Goal: Transaction & Acquisition: Purchase product/service

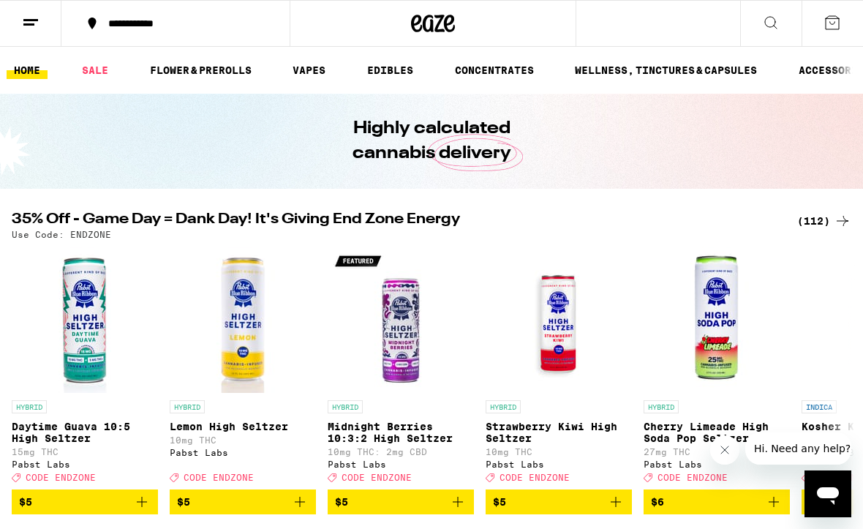
click at [833, 220] on div "(112)" at bounding box center [825, 221] width 54 height 18
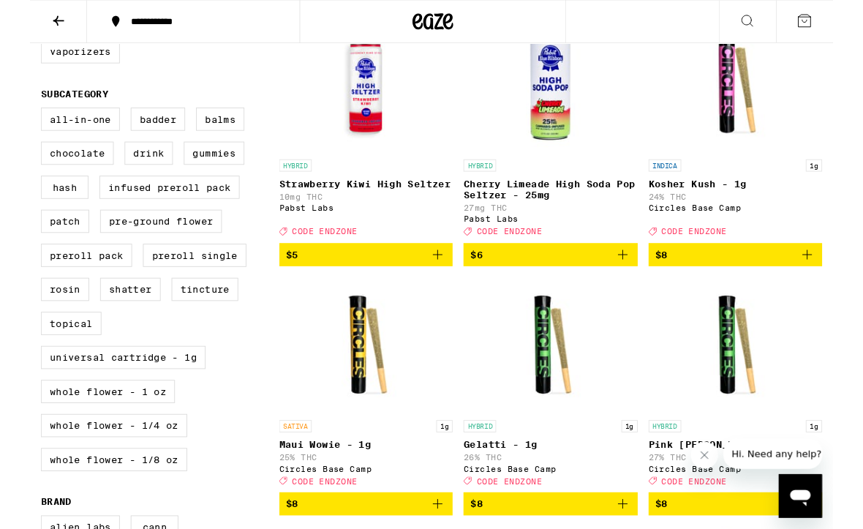
scroll to position [474, 0]
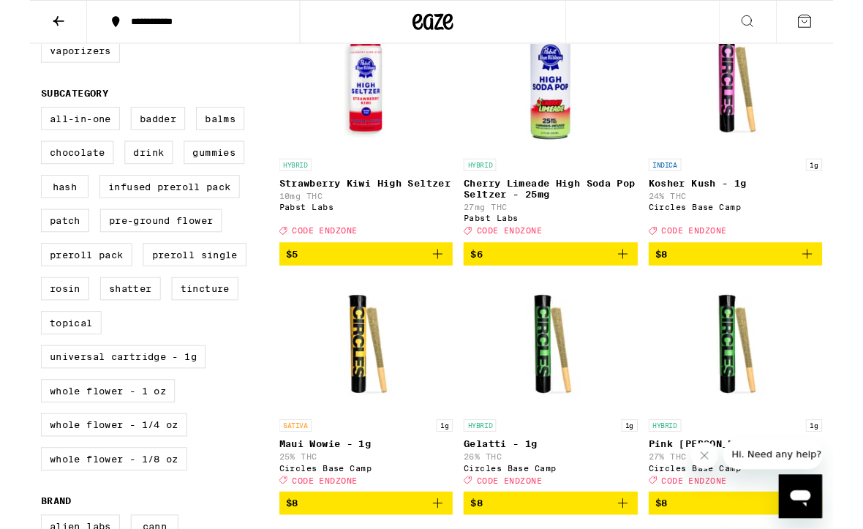
click at [146, 396] on label "Universal Cartridge - 1g" at bounding box center [100, 383] width 177 height 25
click at [15, 118] on input "Universal Cartridge - 1g" at bounding box center [15, 117] width 1 height 1
checkbox input "true"
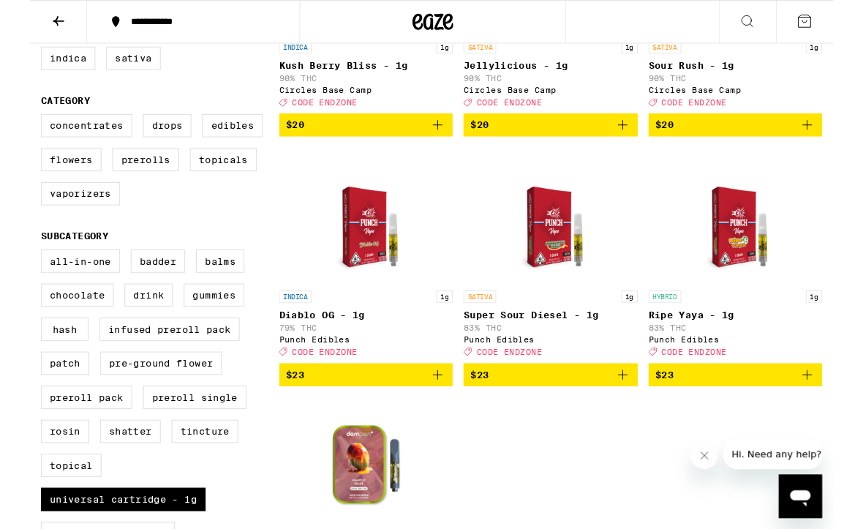
scroll to position [312, 0]
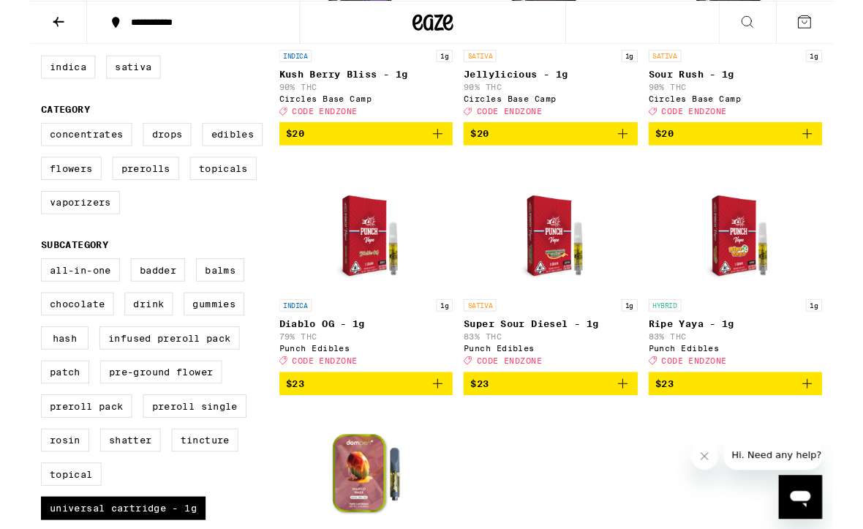
click at [436, 151] on icon "Add to bag" at bounding box center [439, 143] width 18 height 18
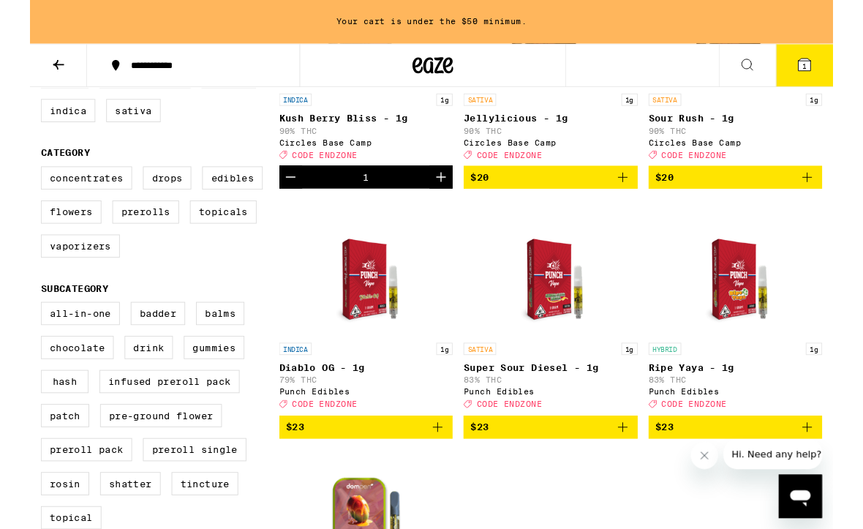
click at [641, 199] on icon "Add to bag" at bounding box center [638, 190] width 18 height 18
click at [839, 199] on icon "Add to bag" at bounding box center [836, 190] width 18 height 18
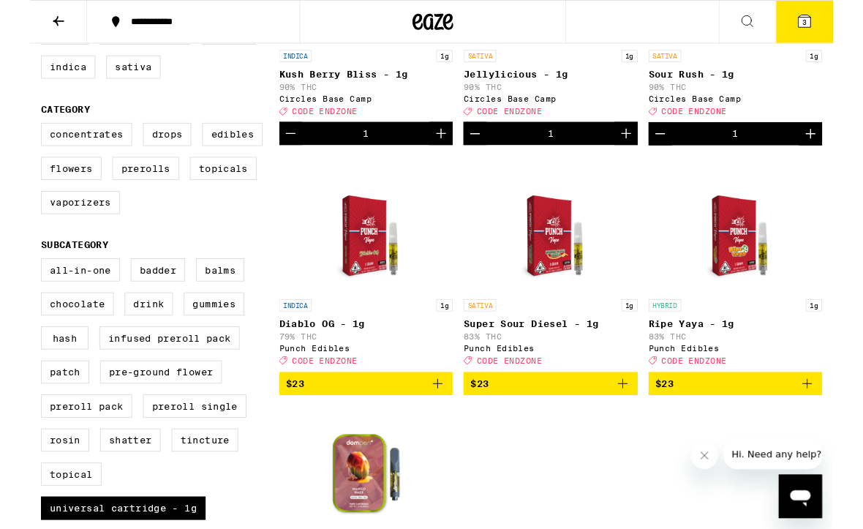
click at [842, 421] on icon "Add to bag" at bounding box center [836, 412] width 18 height 18
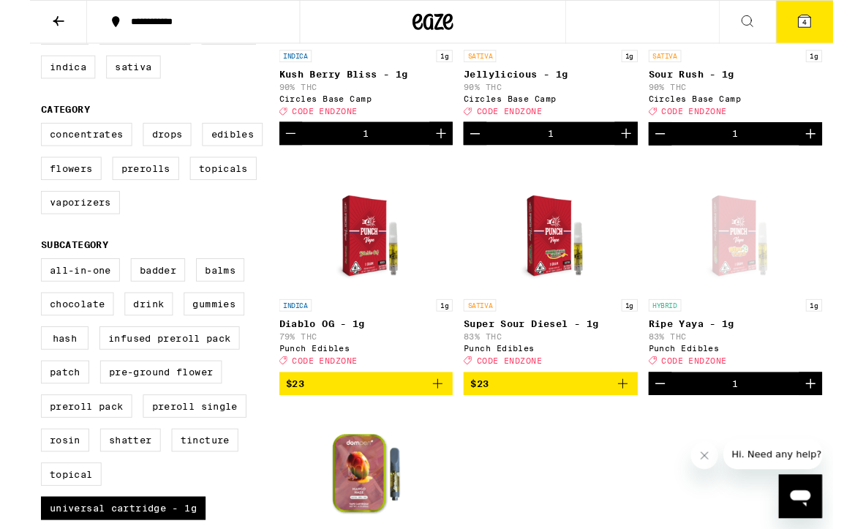
click at [841, 26] on icon at bounding box center [833, 23] width 18 height 18
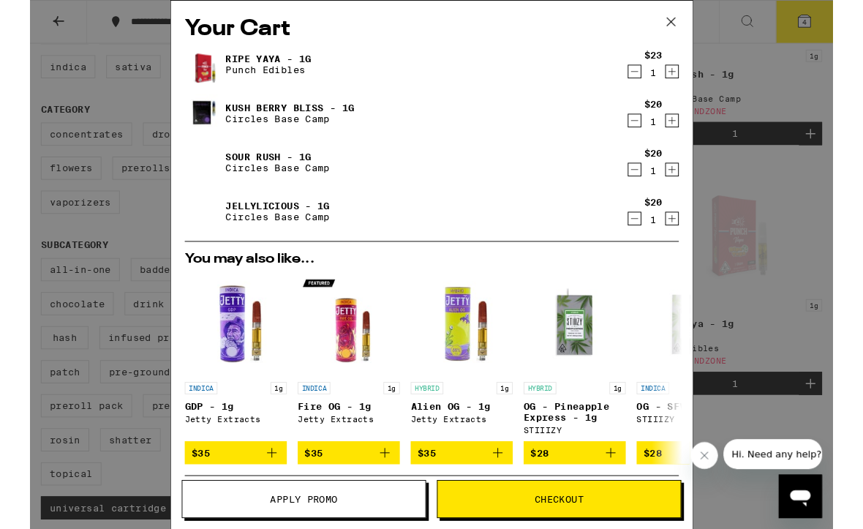
click at [366, 528] on span "Apply Promo" at bounding box center [294, 536] width 261 height 10
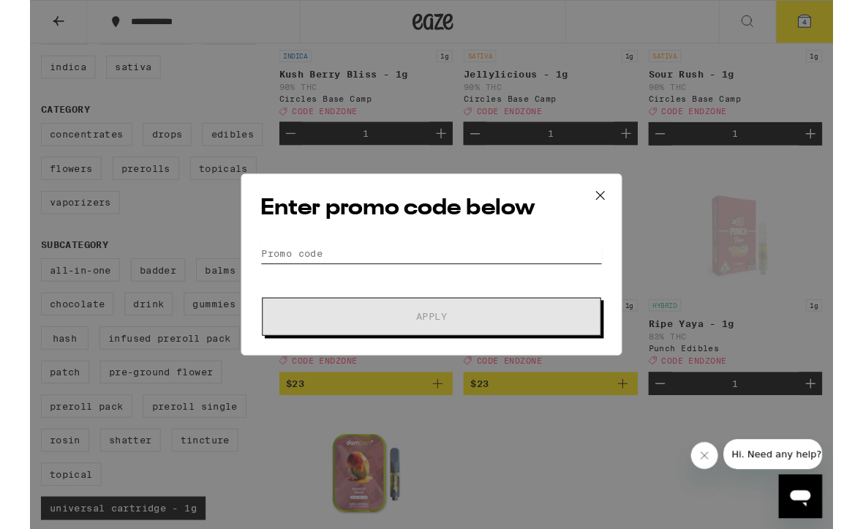
click at [285, 263] on input "Promo Code" at bounding box center [431, 272] width 367 height 22
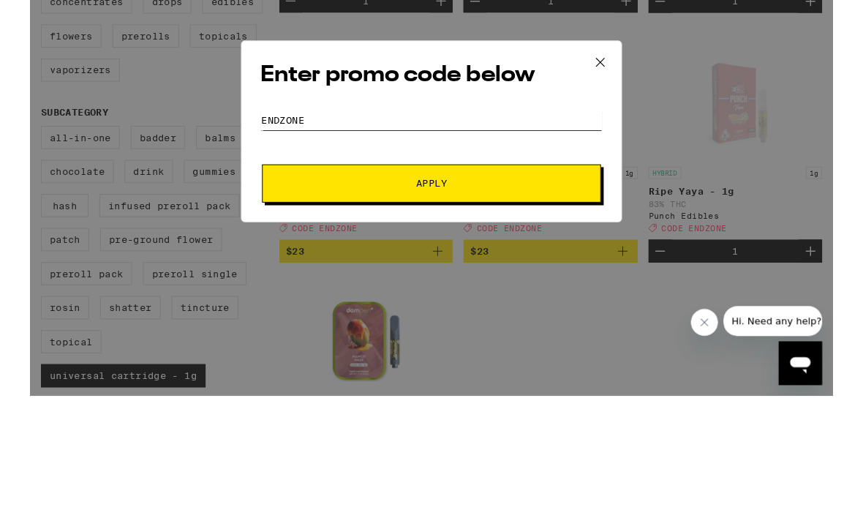
type input "ENDZONE"
click at [451, 335] on span "Apply" at bounding box center [431, 340] width 263 height 10
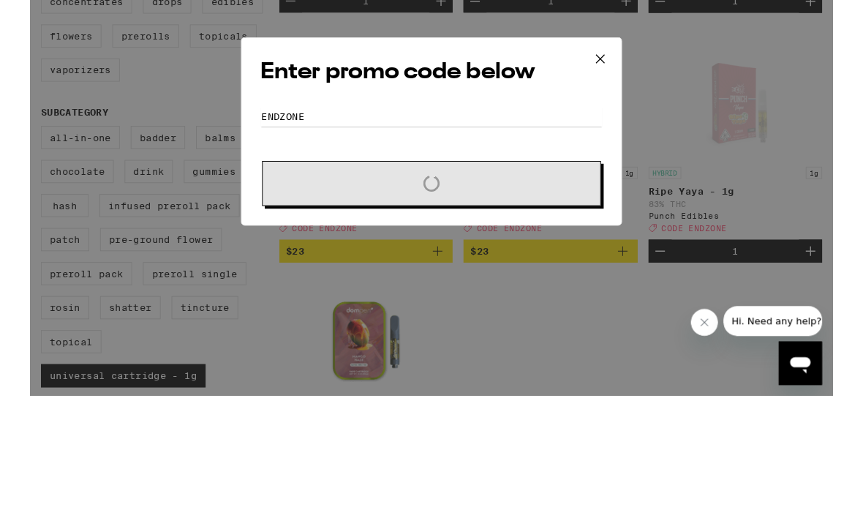
scroll to position [454, 0]
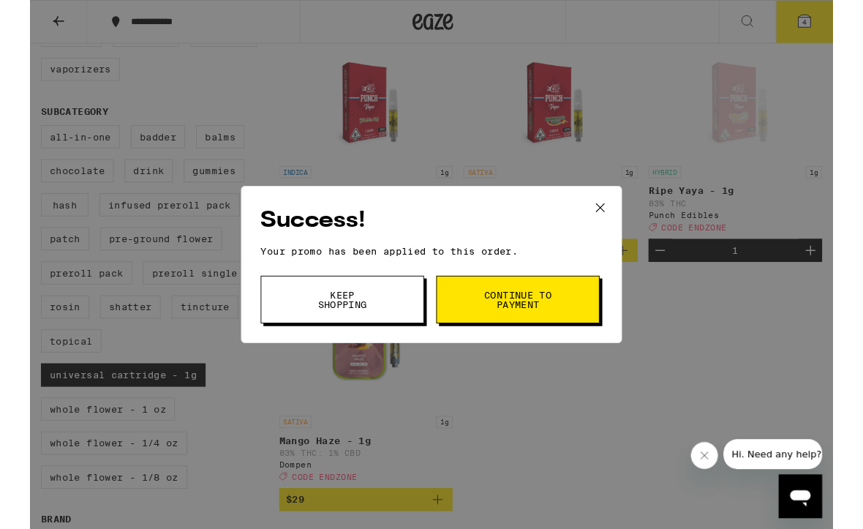
click at [541, 326] on span "Continue to payment" at bounding box center [524, 322] width 75 height 20
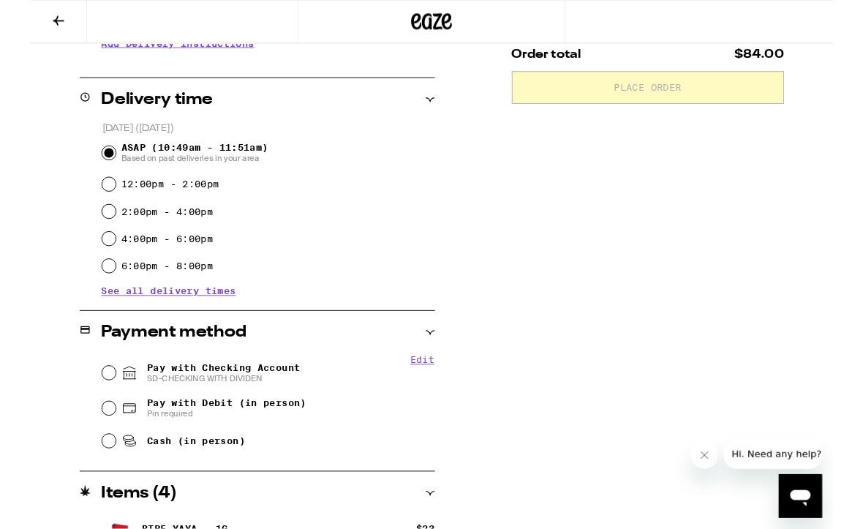
scroll to position [325, 0]
click at [84, 406] on input "Pay with Checking Account SD-CHECKING WITH DIVIDEN" at bounding box center [85, 401] width 15 height 15
radio input "true"
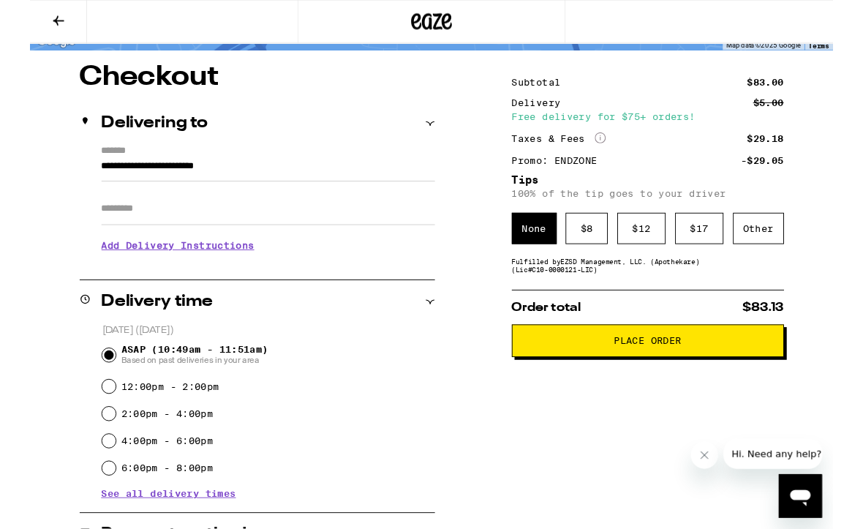
scroll to position [102, 0]
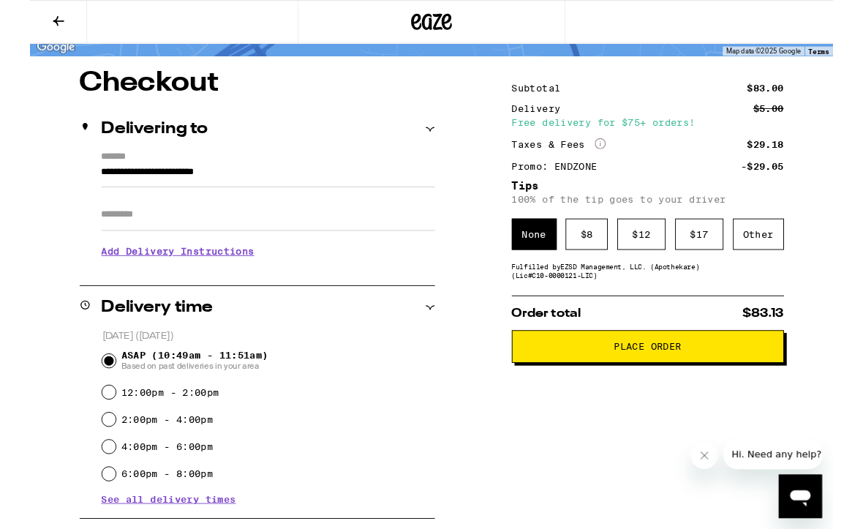
click at [793, 252] on div "Other" at bounding box center [783, 252] width 55 height 34
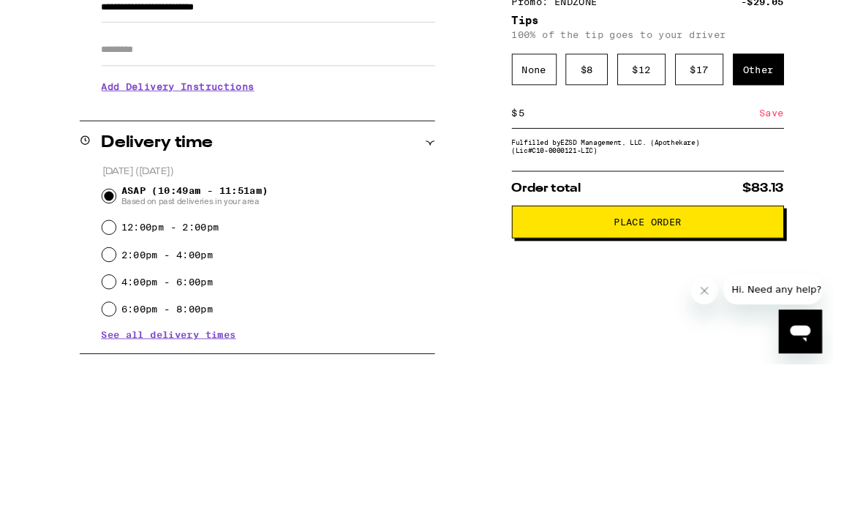
type input "5"
click at [809, 282] on div "Save" at bounding box center [797, 298] width 26 height 32
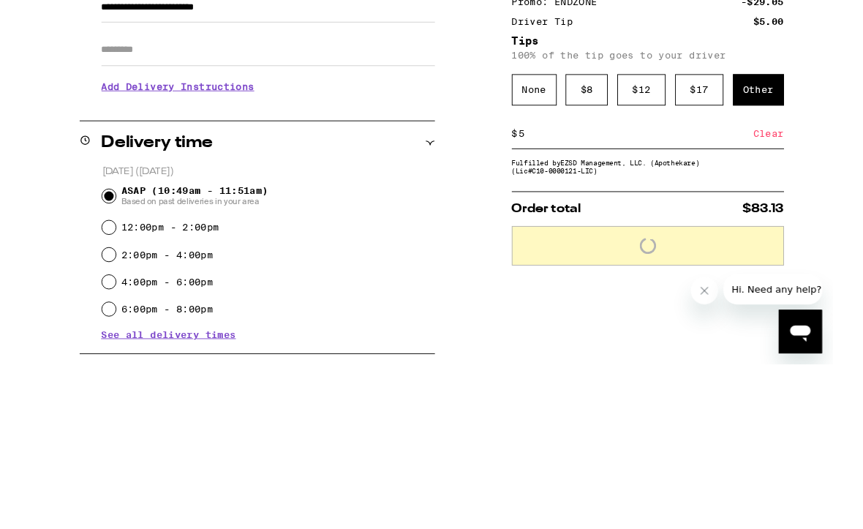
scroll to position [280, 0]
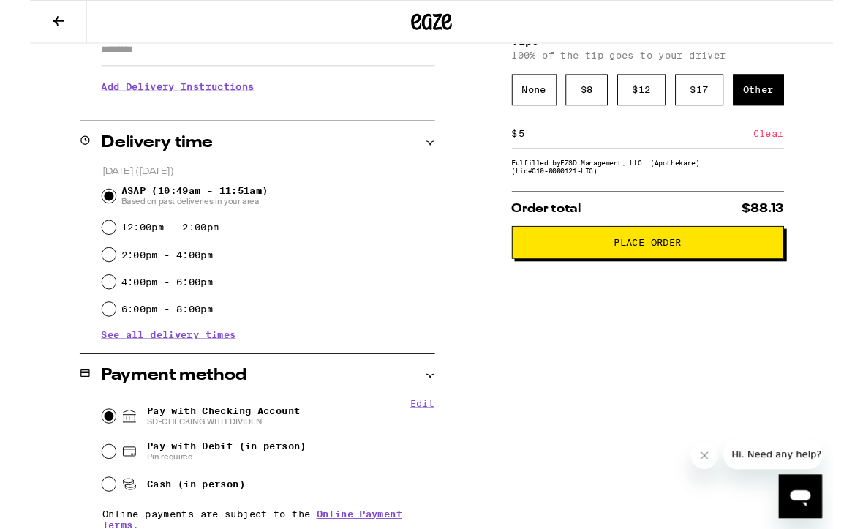
click at [686, 266] on span "Place Order" at bounding box center [664, 260] width 72 height 10
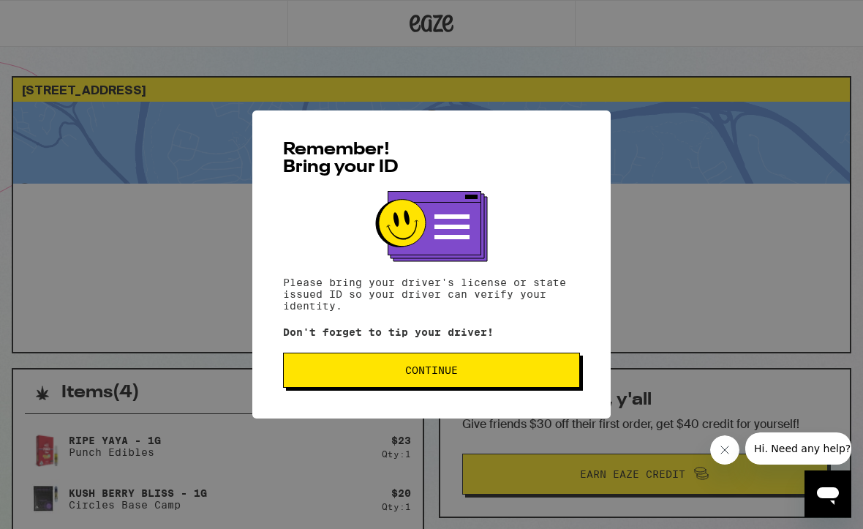
click at [460, 372] on span "Continue" at bounding box center [432, 370] width 272 height 10
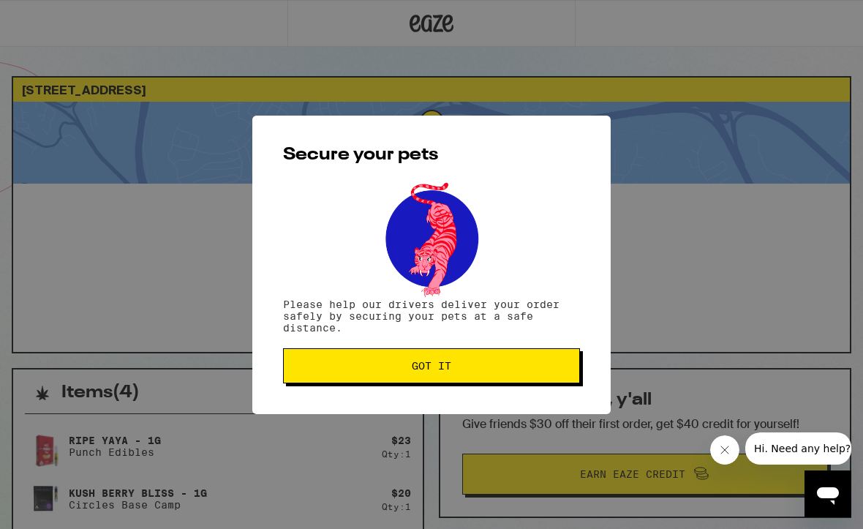
click at [453, 370] on span "Got it" at bounding box center [432, 366] width 272 height 10
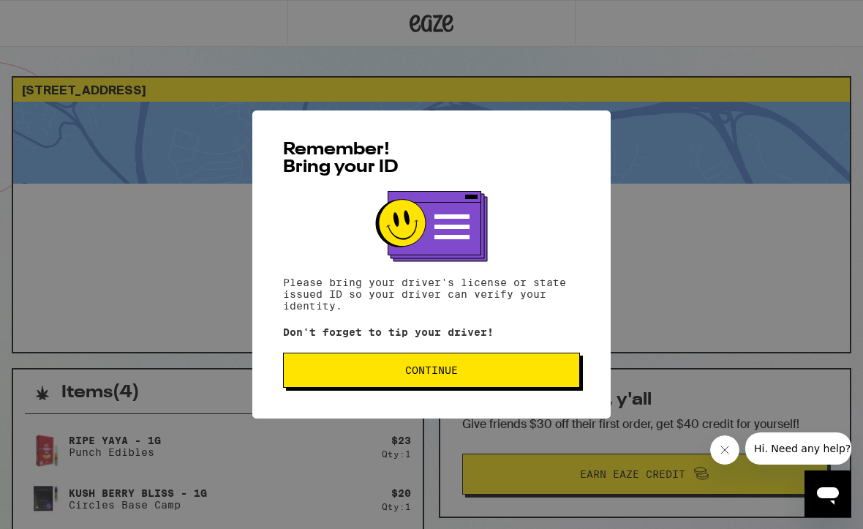
click at [478, 372] on span "Continue" at bounding box center [432, 370] width 272 height 10
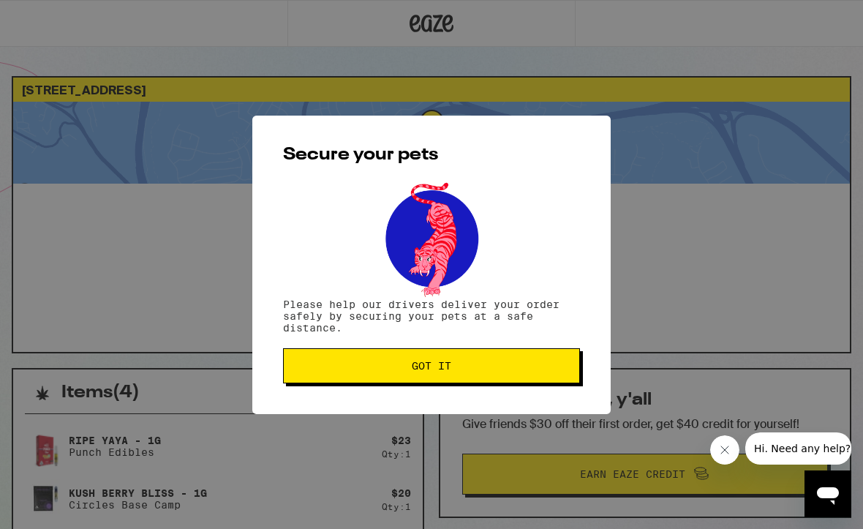
click at [462, 378] on button "Got it" at bounding box center [431, 365] width 297 height 35
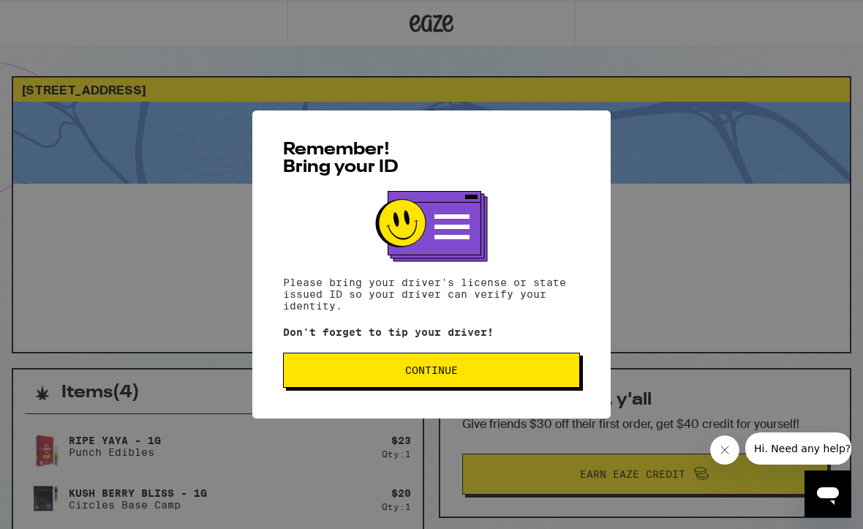
click at [487, 375] on span "Continue" at bounding box center [432, 370] width 272 height 10
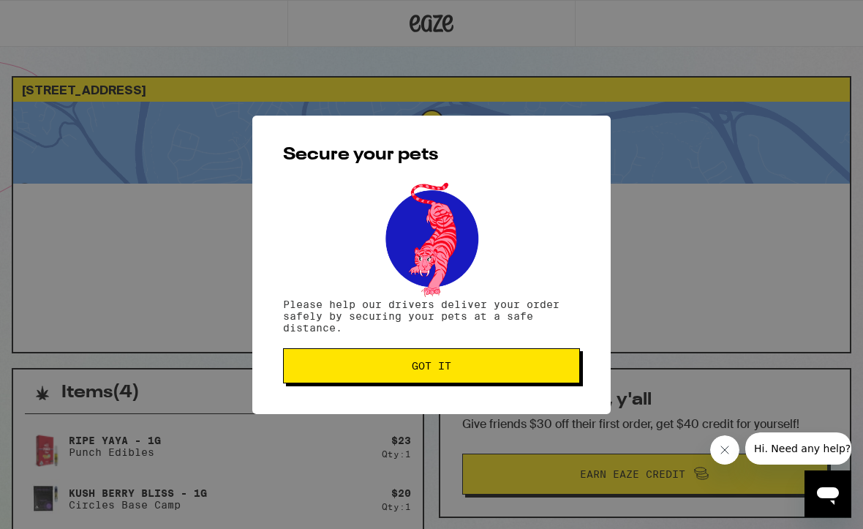
click at [462, 371] on span "Got it" at bounding box center [432, 366] width 272 height 10
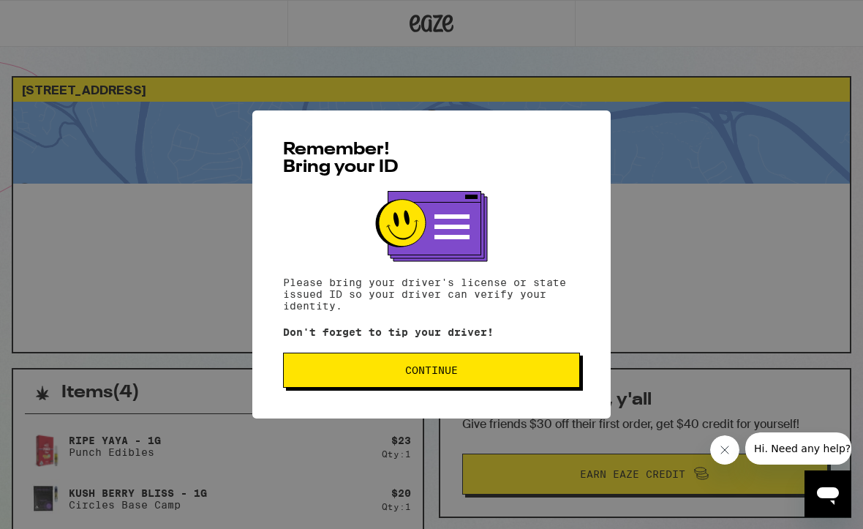
click at [489, 375] on span "Continue" at bounding box center [432, 370] width 272 height 10
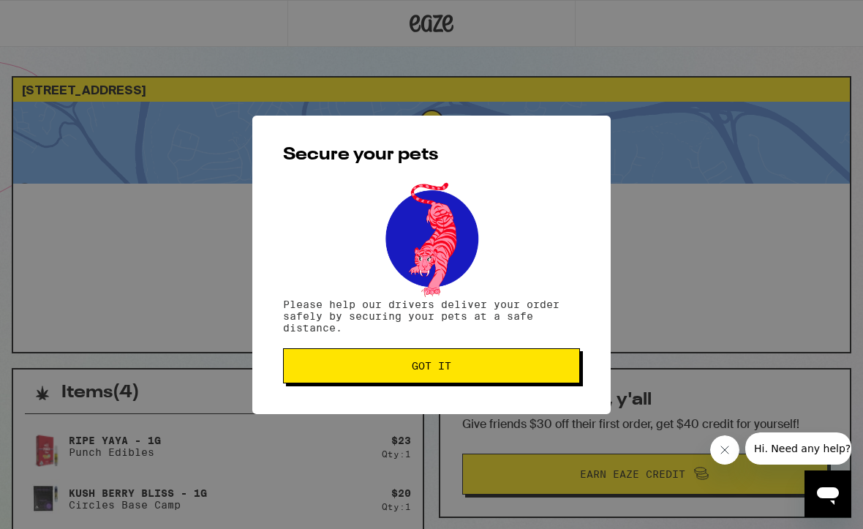
click at [492, 376] on button "Got it" at bounding box center [431, 365] width 297 height 35
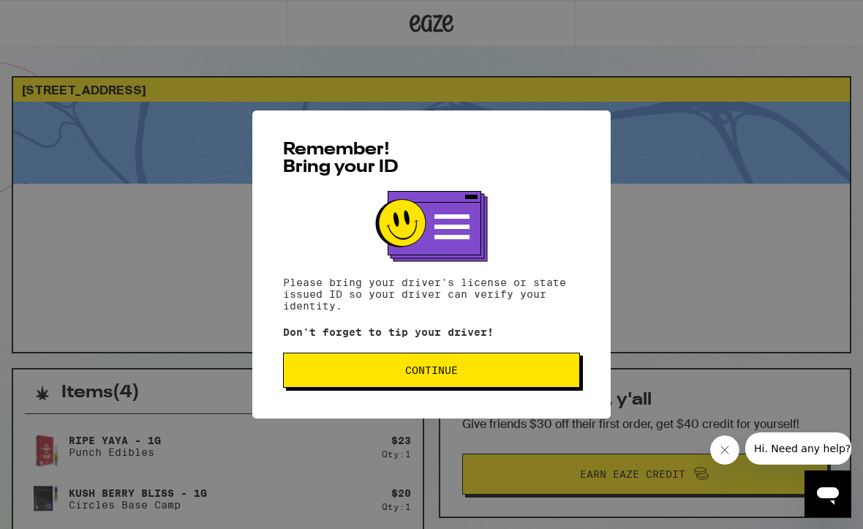
click at [476, 374] on span "Continue" at bounding box center [432, 370] width 272 height 10
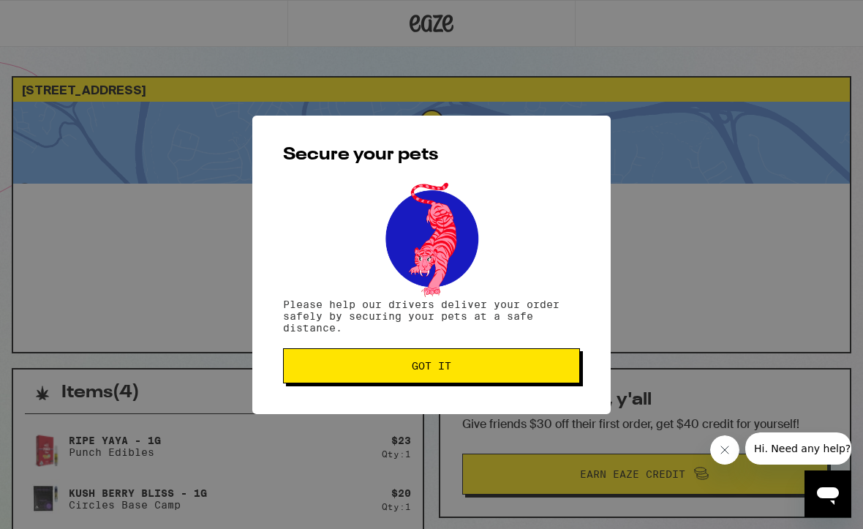
click at [466, 380] on button "Got it" at bounding box center [431, 365] width 297 height 35
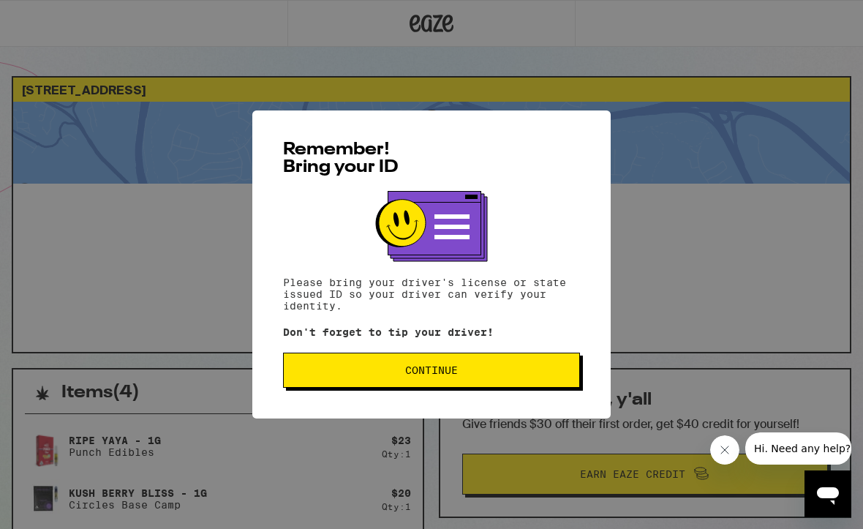
click at [480, 370] on span "Continue" at bounding box center [432, 370] width 272 height 10
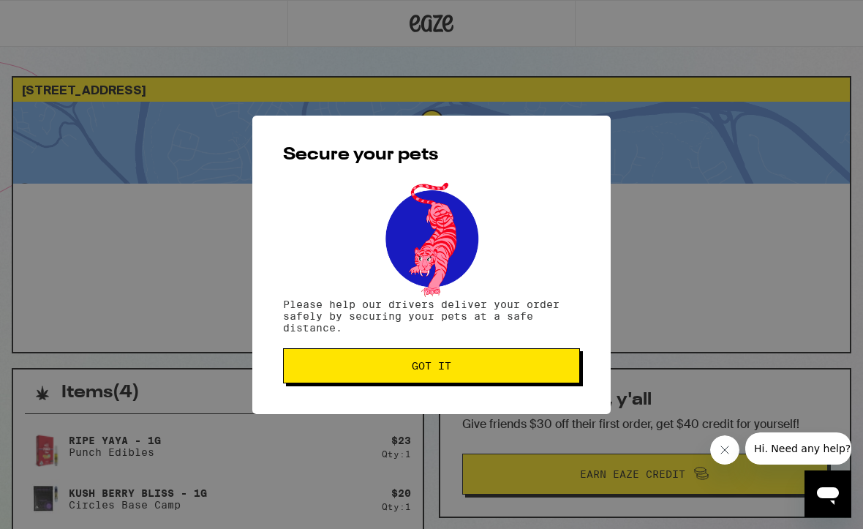
click at [472, 370] on span "Got it" at bounding box center [432, 366] width 272 height 10
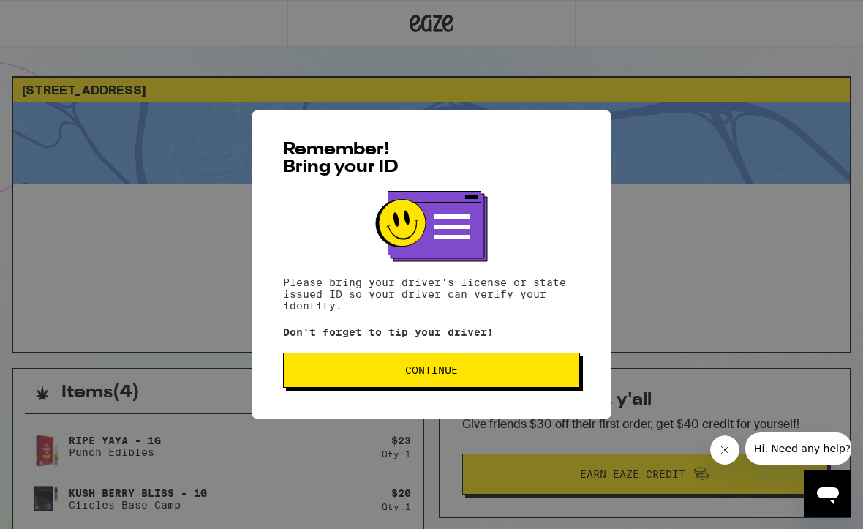
click at [477, 381] on button "Continue" at bounding box center [431, 370] width 297 height 35
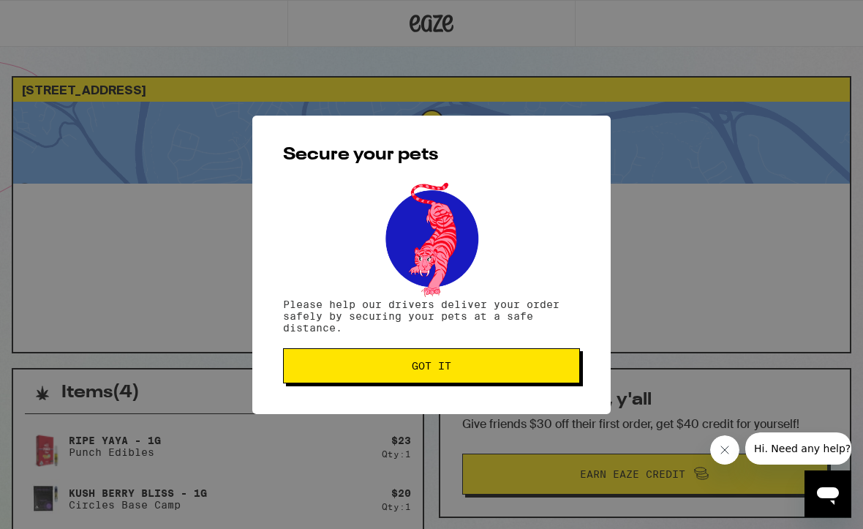
click at [470, 371] on span "Got it" at bounding box center [432, 366] width 272 height 10
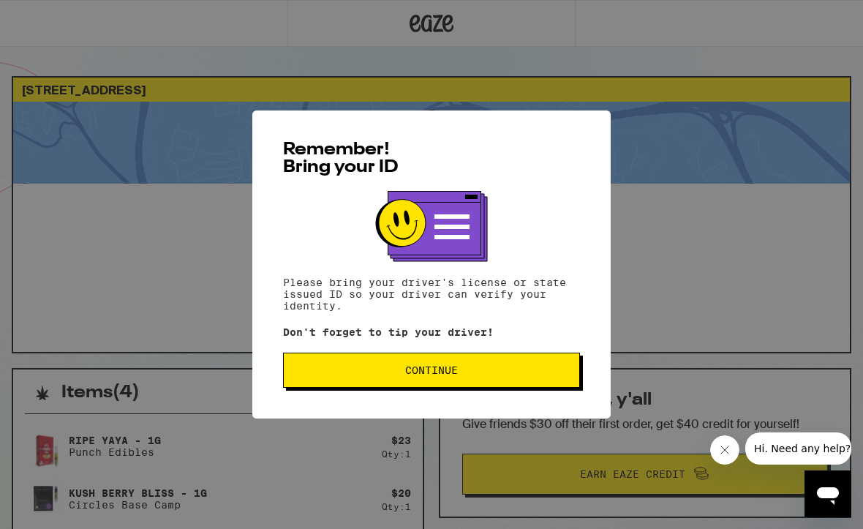
click at [460, 381] on button "Continue" at bounding box center [431, 370] width 297 height 35
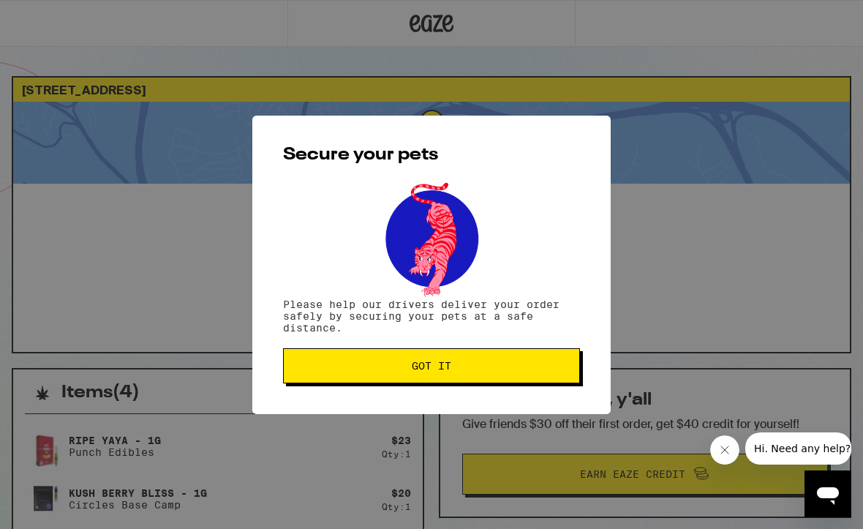
click at [463, 367] on span "Got it" at bounding box center [432, 366] width 272 height 10
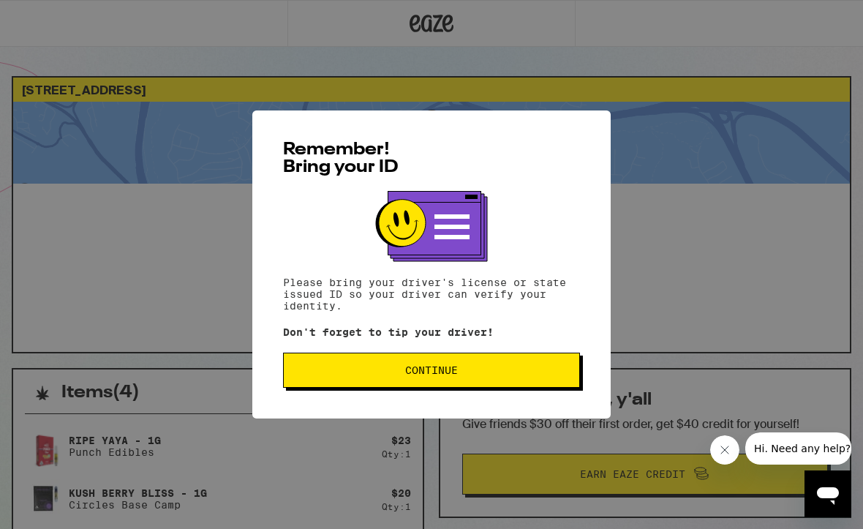
click at [473, 375] on span "Continue" at bounding box center [432, 370] width 272 height 10
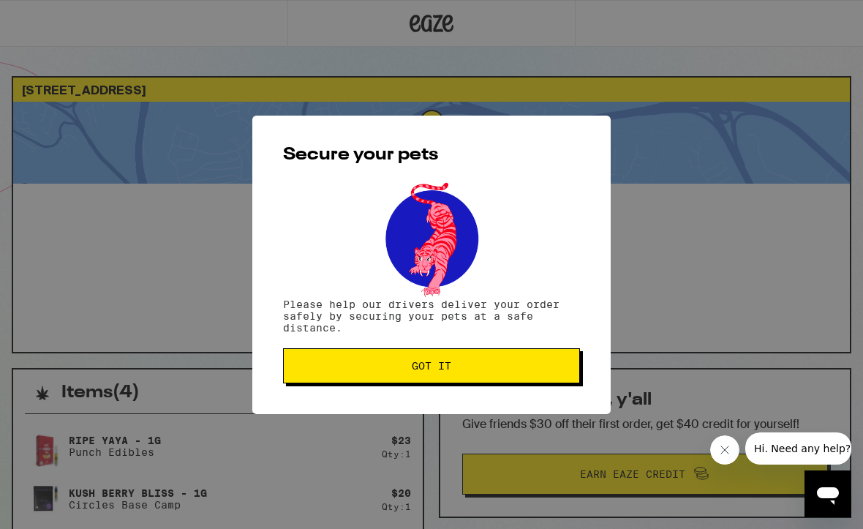
click at [487, 378] on button "Got it" at bounding box center [431, 365] width 297 height 35
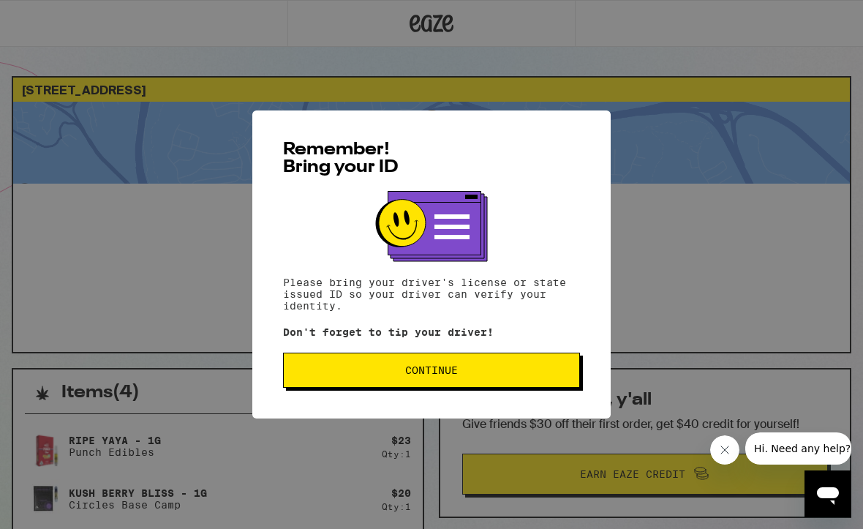
click at [462, 375] on span "Continue" at bounding box center [432, 370] width 272 height 10
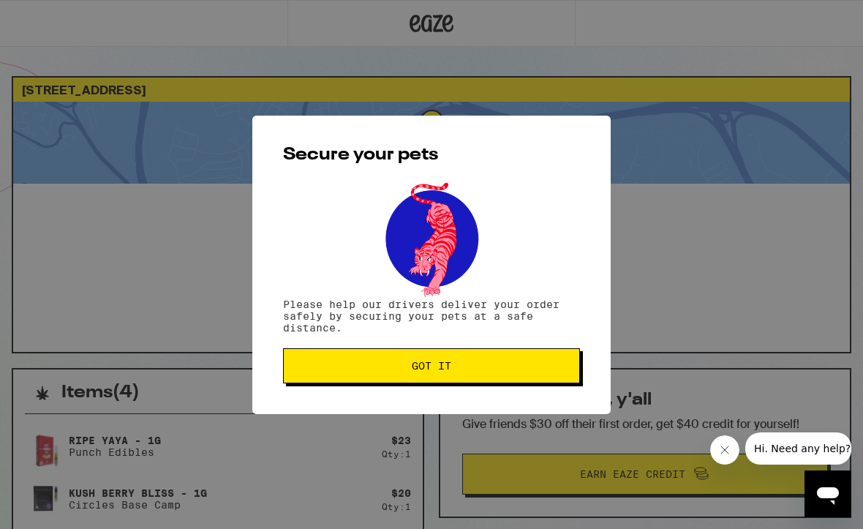
click at [460, 371] on span "Got it" at bounding box center [432, 366] width 272 height 10
